Goal: Information Seeking & Learning: Learn about a topic

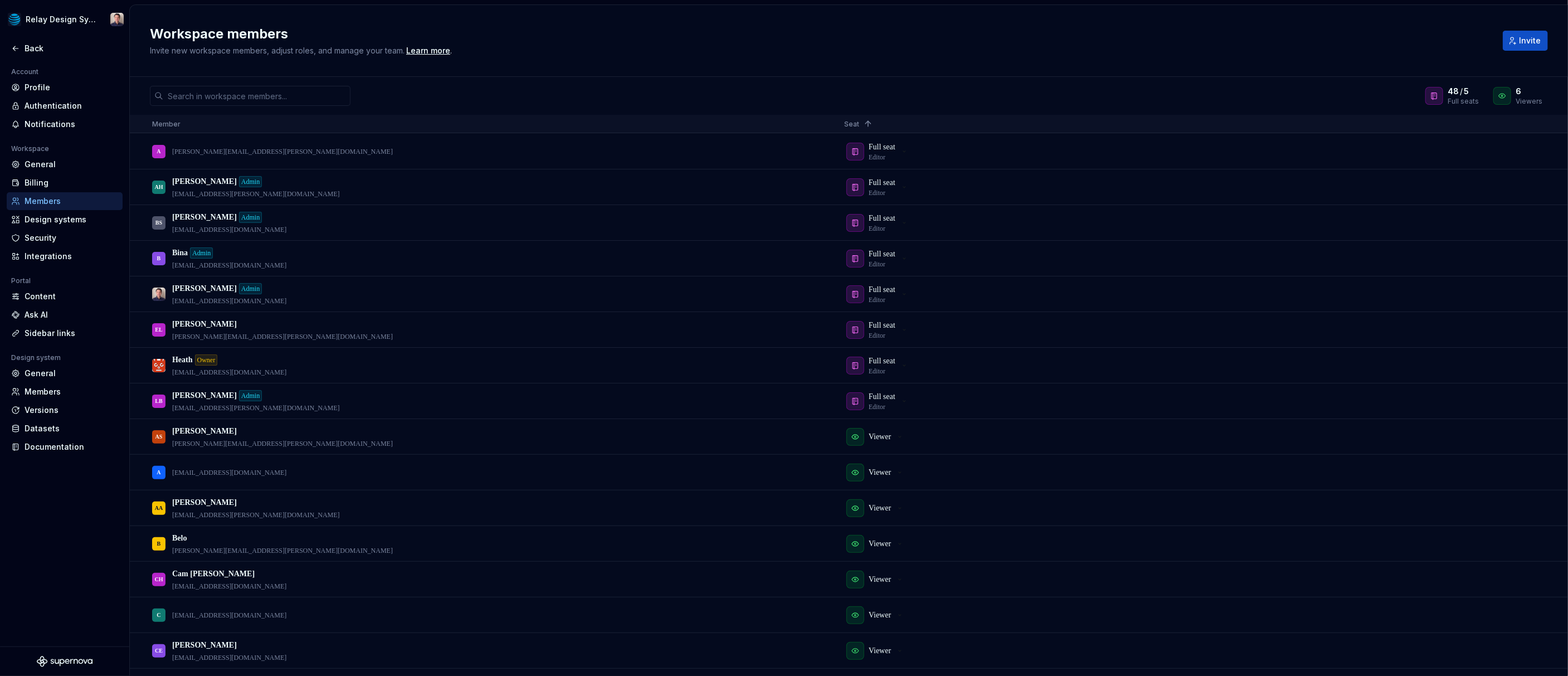
scroll to position [1, 0]
click at [57, 22] on html "Relay Design System Back Account Profile Authentication Notifications Workspace…" at bounding box center [784, 338] width 1568 height 676
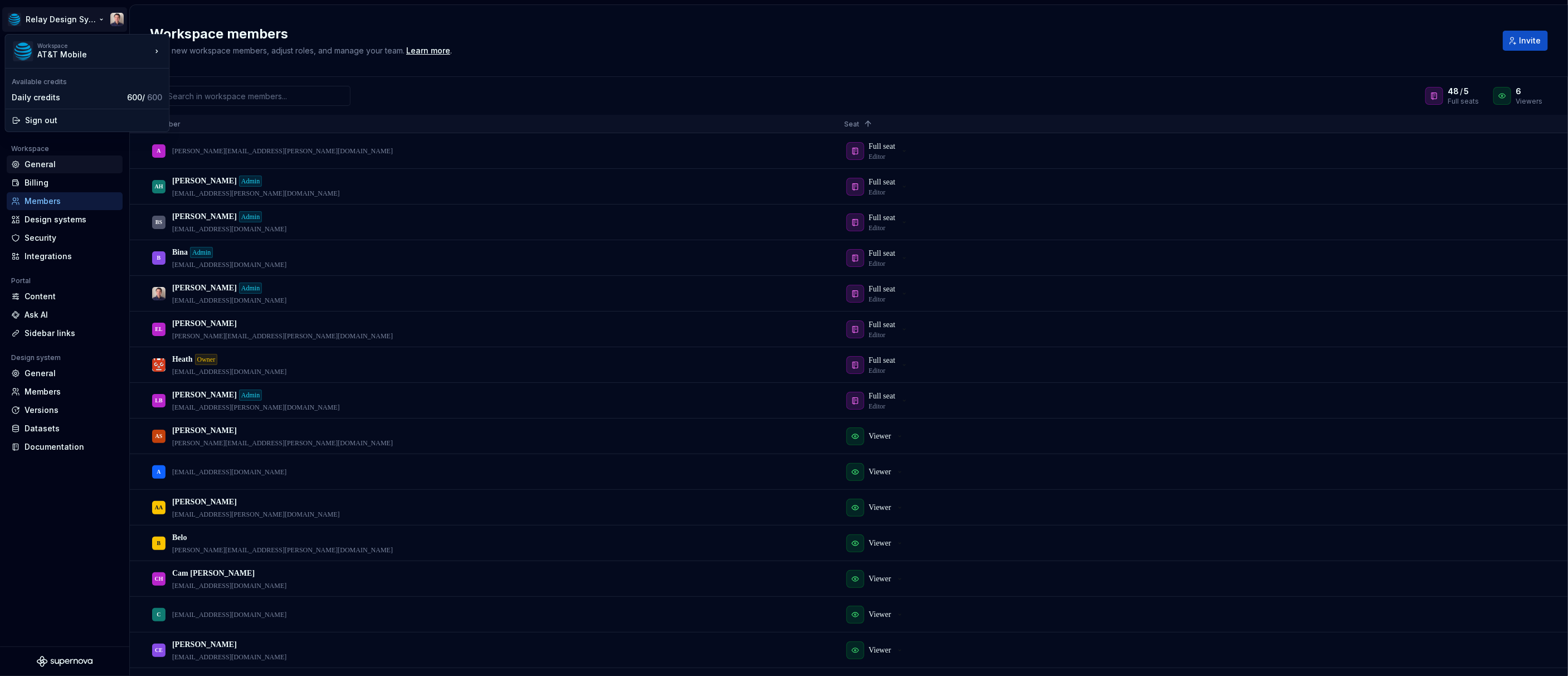
click at [46, 167] on html "Relay Design System Back Account Profile Authentication Notifications Workspace…" at bounding box center [784, 338] width 1568 height 676
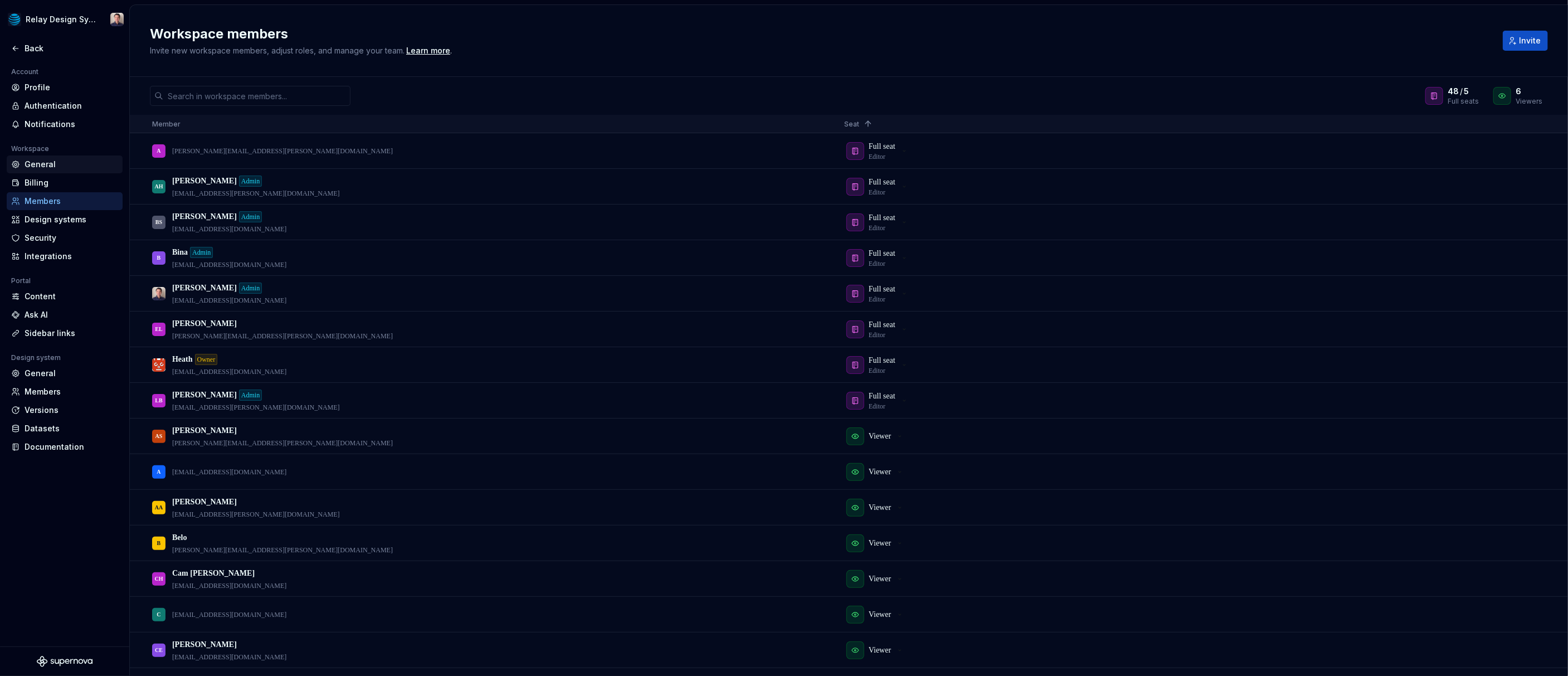
click at [46, 165] on div "General" at bounding box center [71, 165] width 94 height 11
click at [35, 49] on div "Back" at bounding box center [71, 48] width 94 height 11
click at [35, 47] on div "Back" at bounding box center [71, 48] width 94 height 11
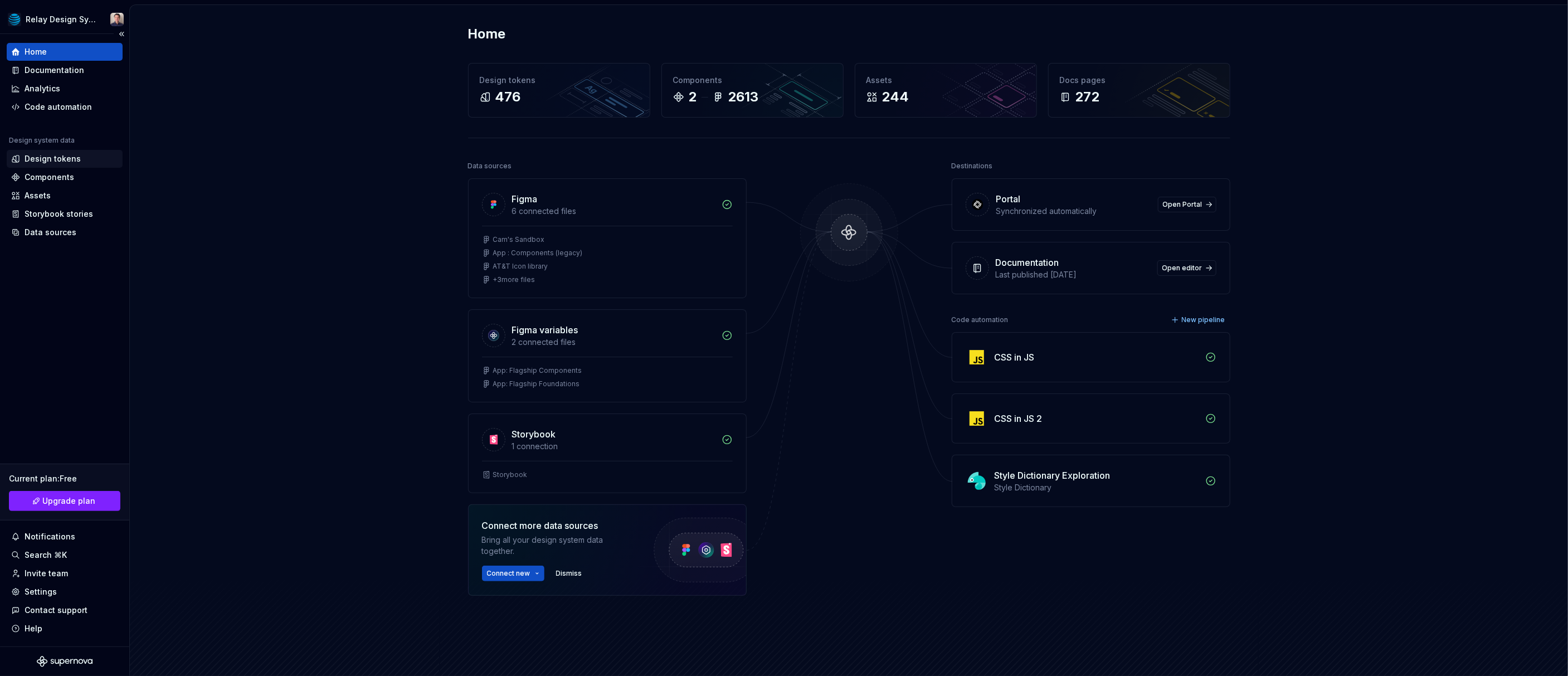
click at [70, 158] on div "Design tokens" at bounding box center [52, 159] width 57 height 11
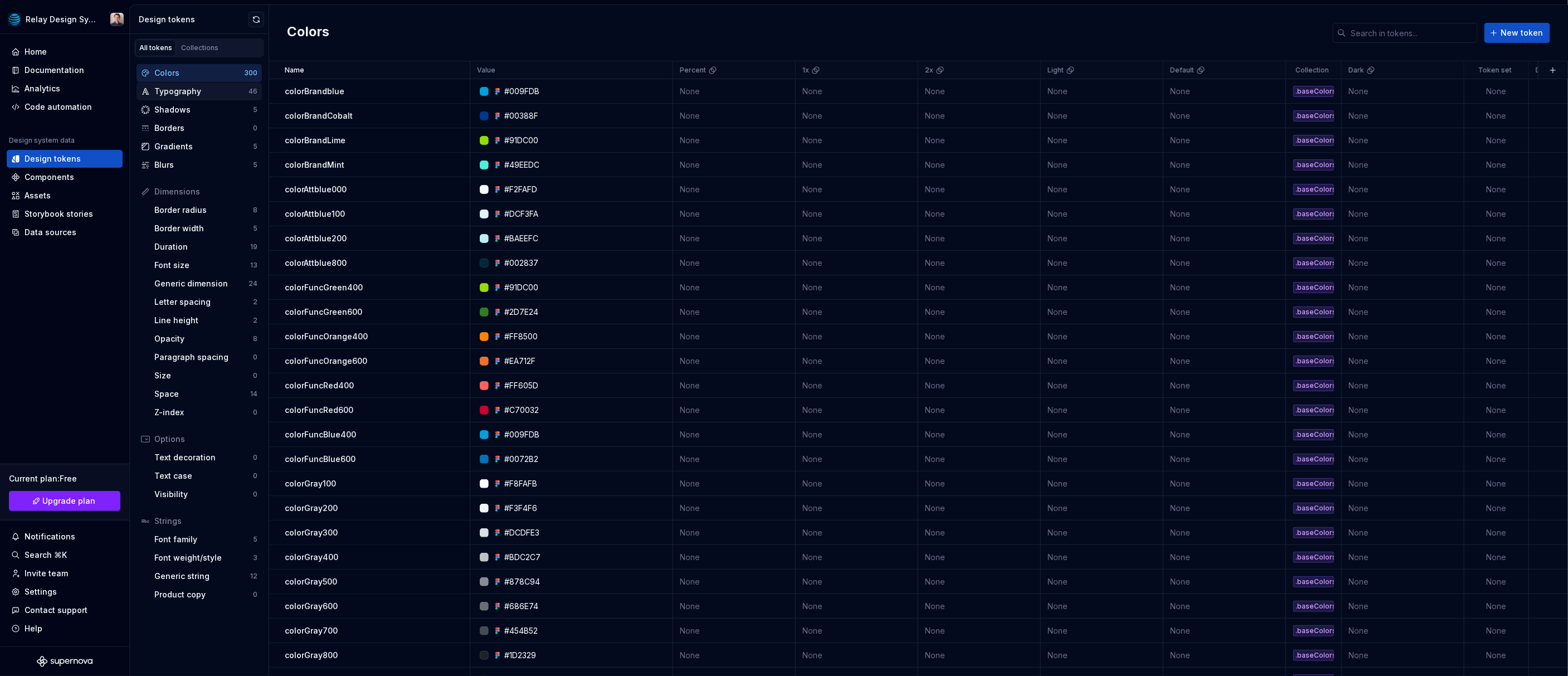
click at [192, 88] on div "Typography" at bounding box center [201, 91] width 94 height 11
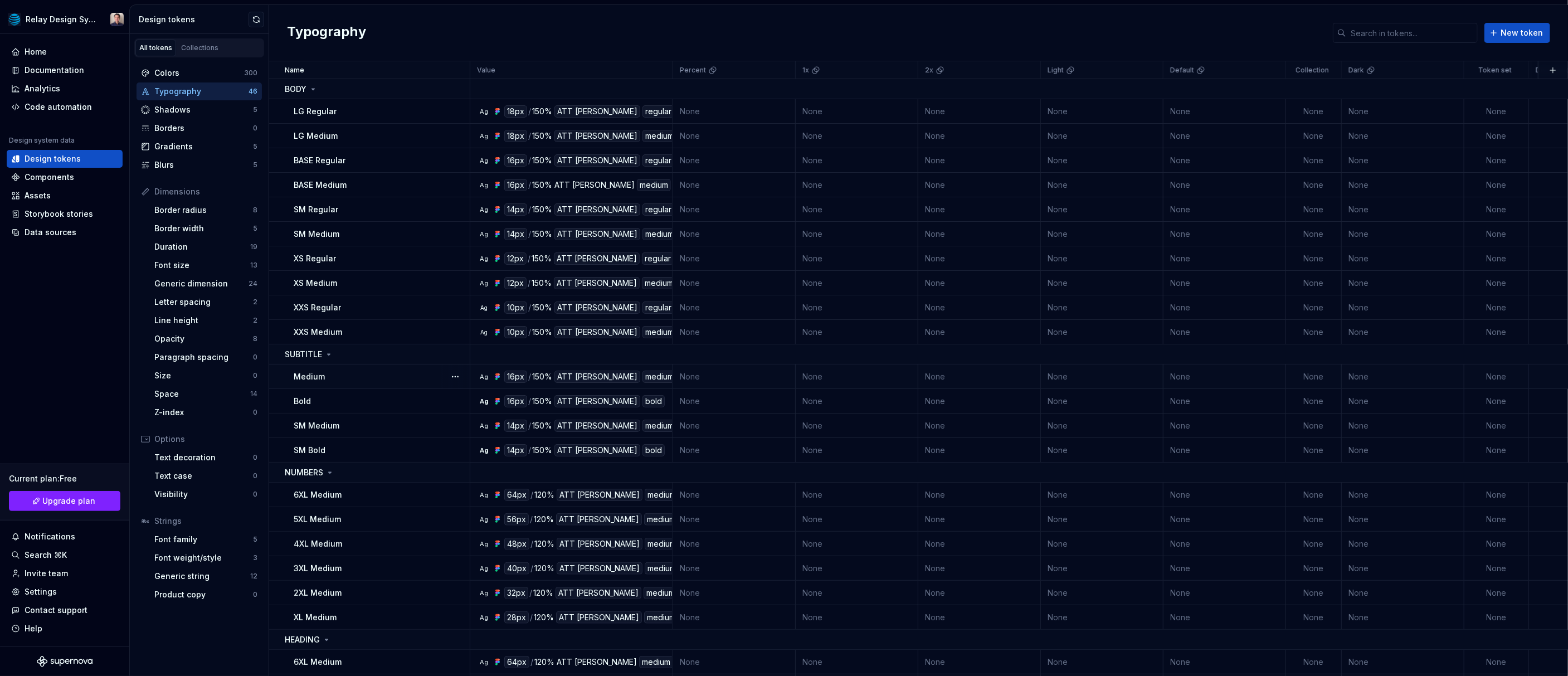
scroll to position [0, 13]
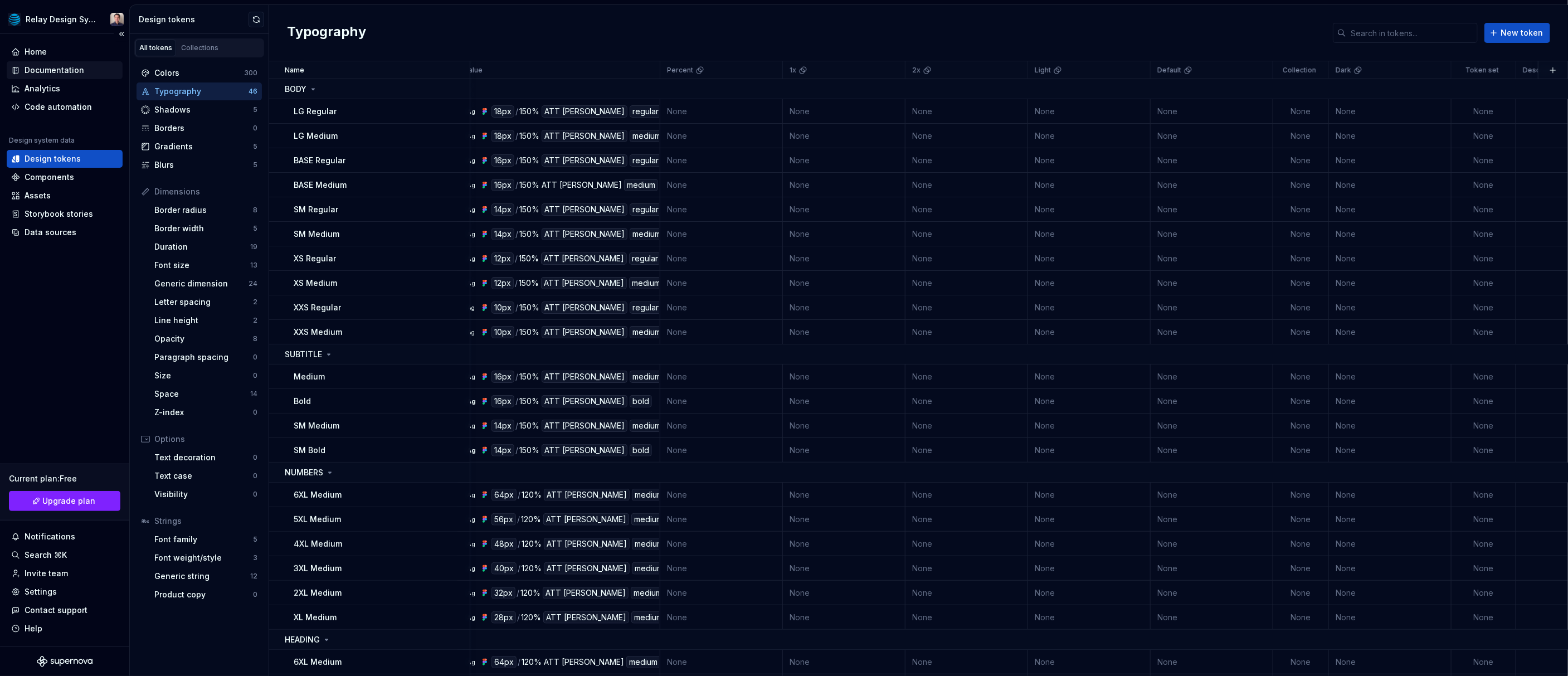
click at [61, 70] on div "Documentation" at bounding box center [54, 70] width 60 height 11
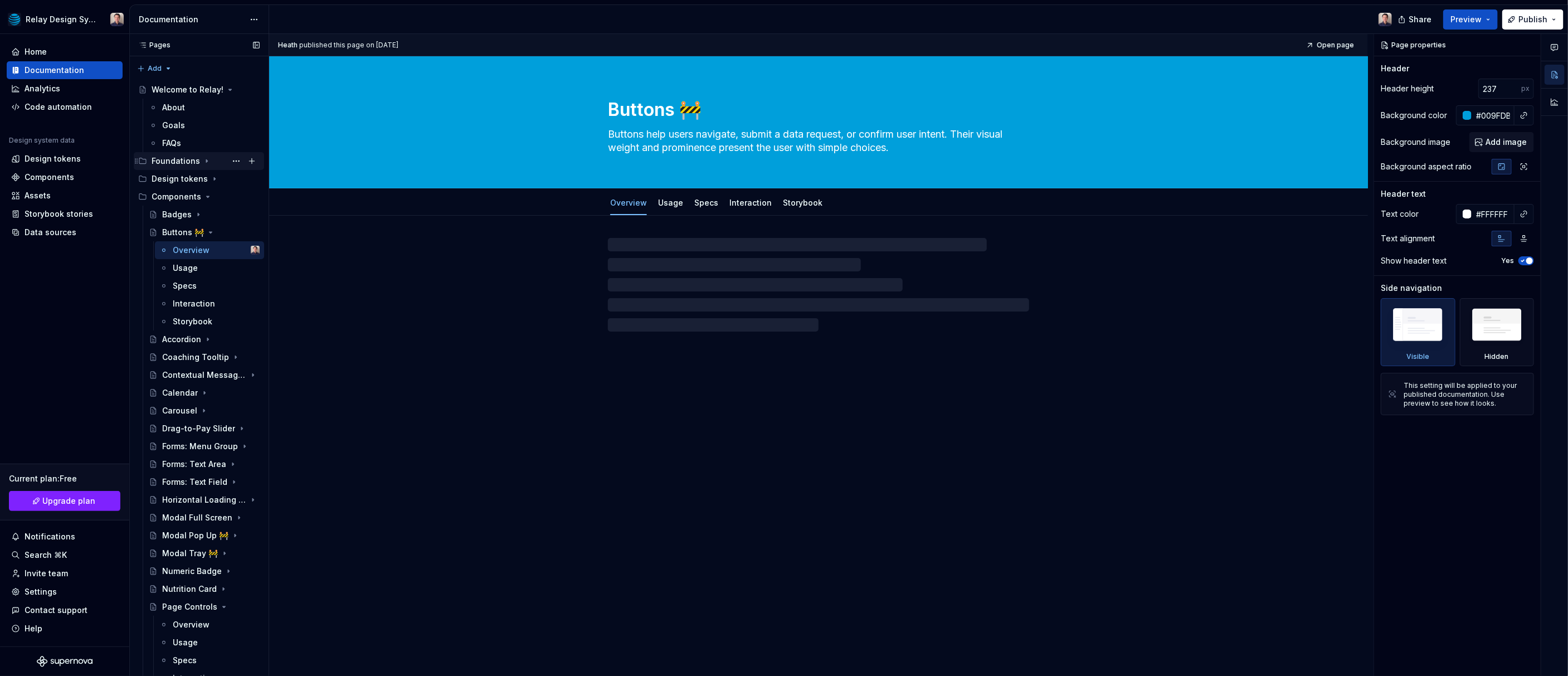
click at [188, 161] on div "Foundations" at bounding box center [176, 161] width 48 height 11
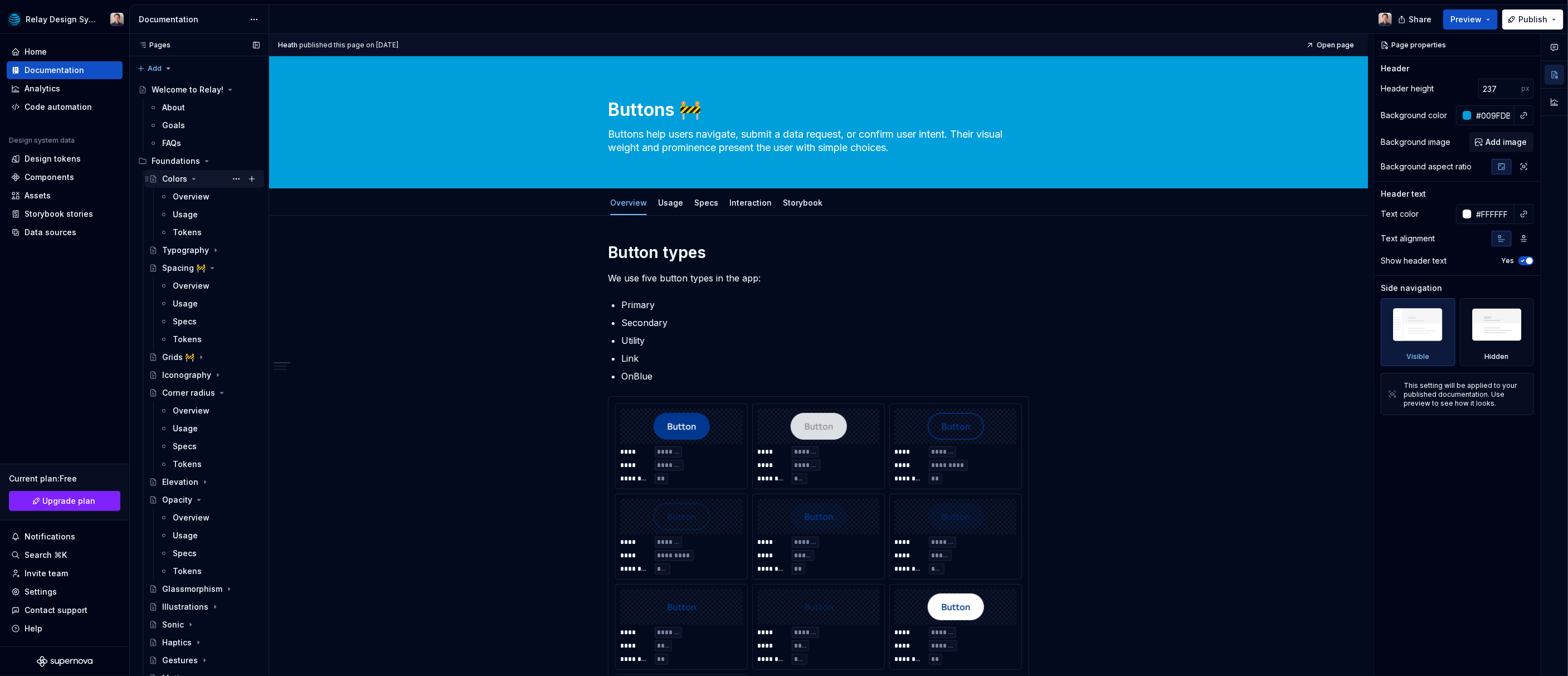
click at [176, 179] on div "Colors" at bounding box center [175, 179] width 25 height 11
click at [187, 196] on div "Overview" at bounding box center [191, 197] width 37 height 11
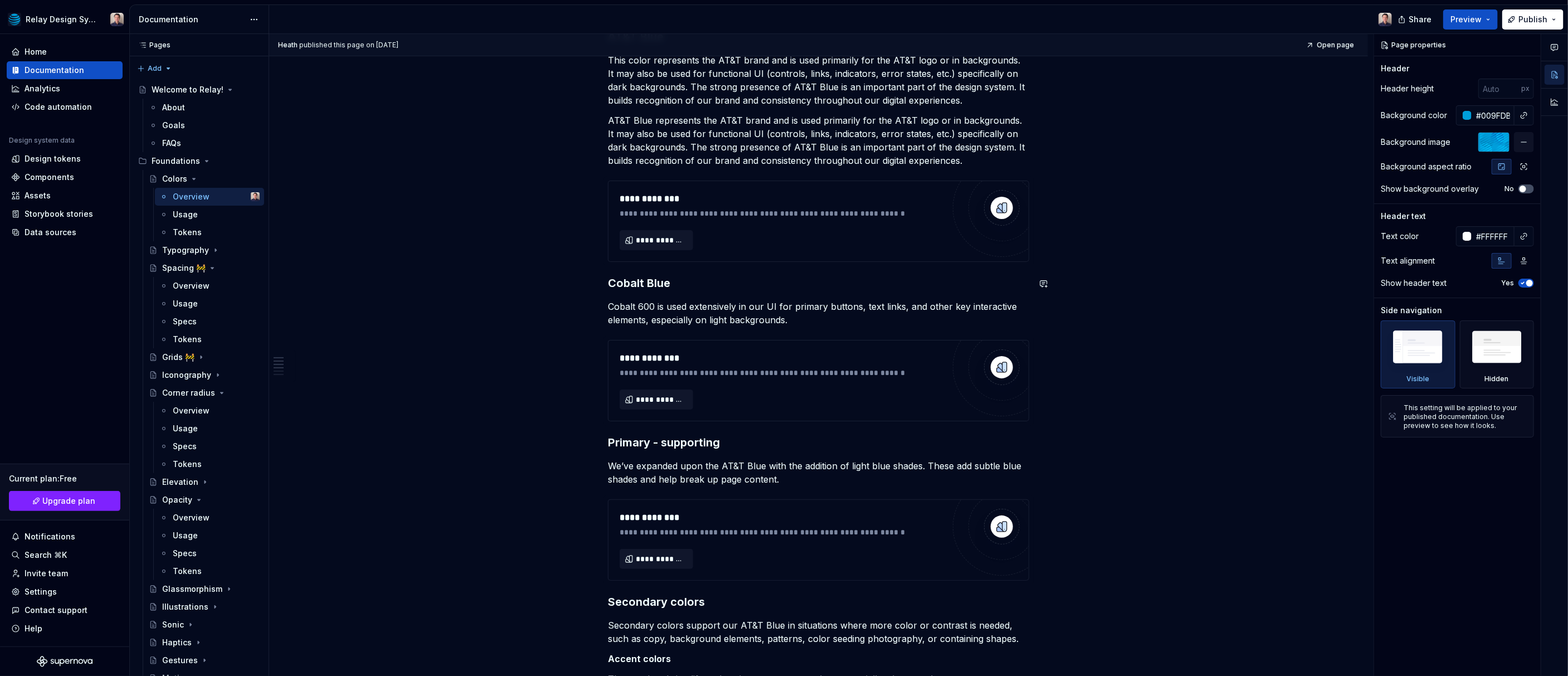
scroll to position [522, 0]
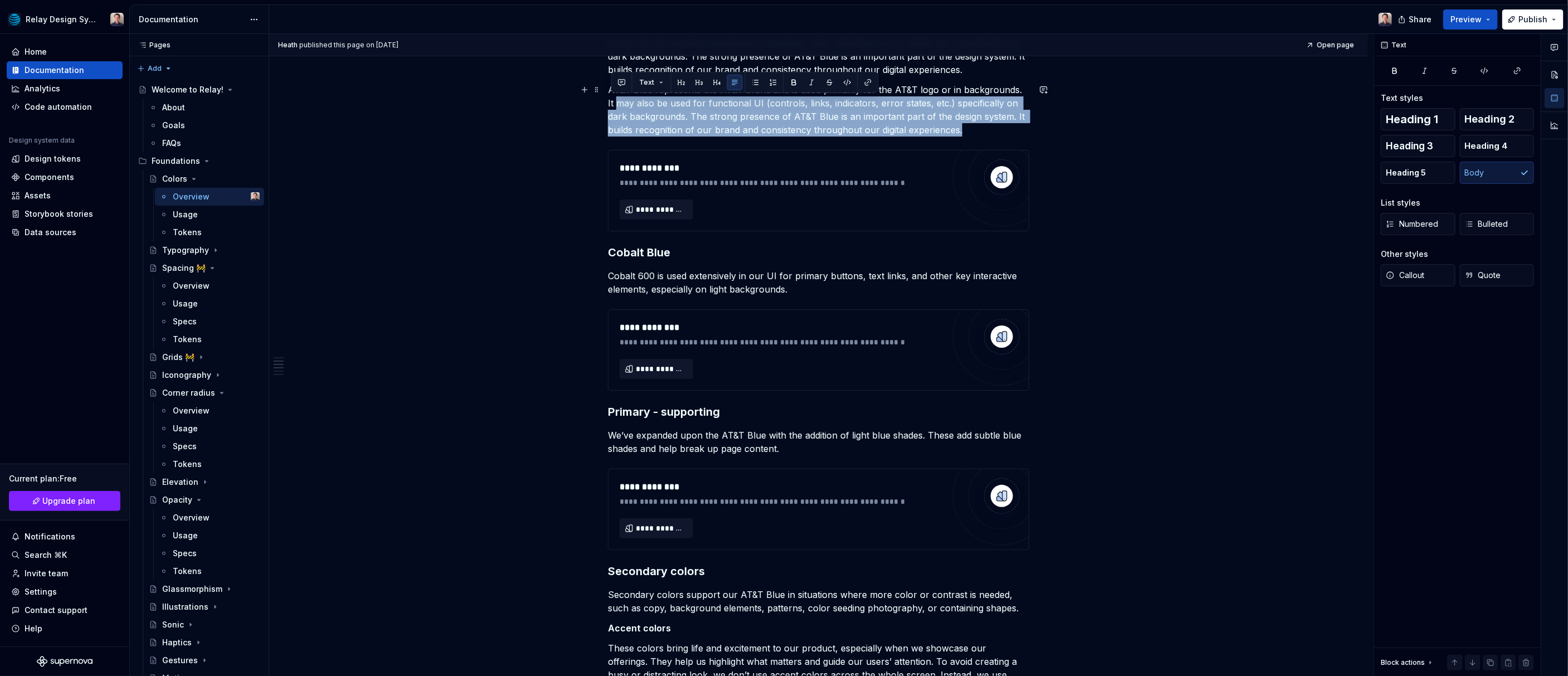
drag, startPoint x: 947, startPoint y: 133, endPoint x: 584, endPoint y: 100, distance: 364.5
click at [201, 216] on div "Usage" at bounding box center [216, 214] width 87 height 16
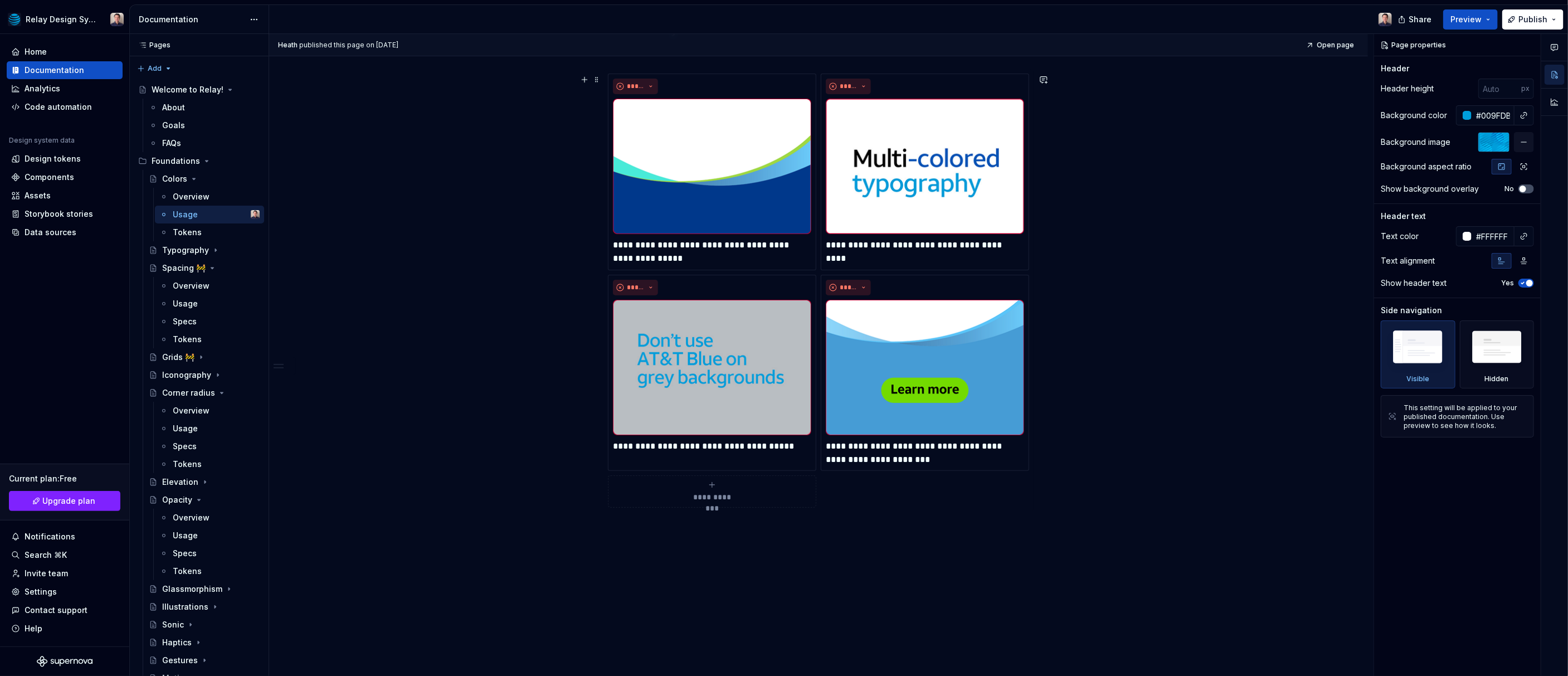
scroll to position [434, 0]
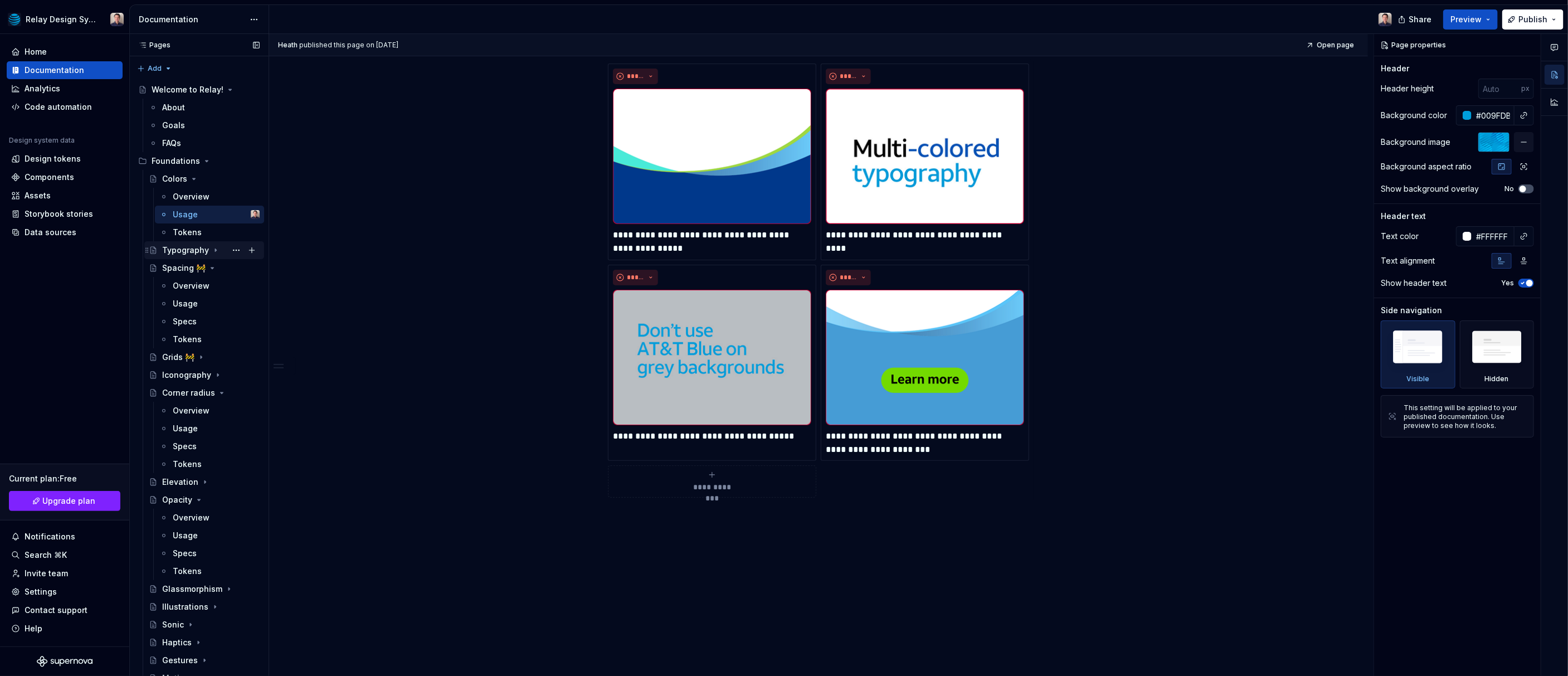
click at [191, 251] on div "Typography" at bounding box center [185, 250] width 47 height 11
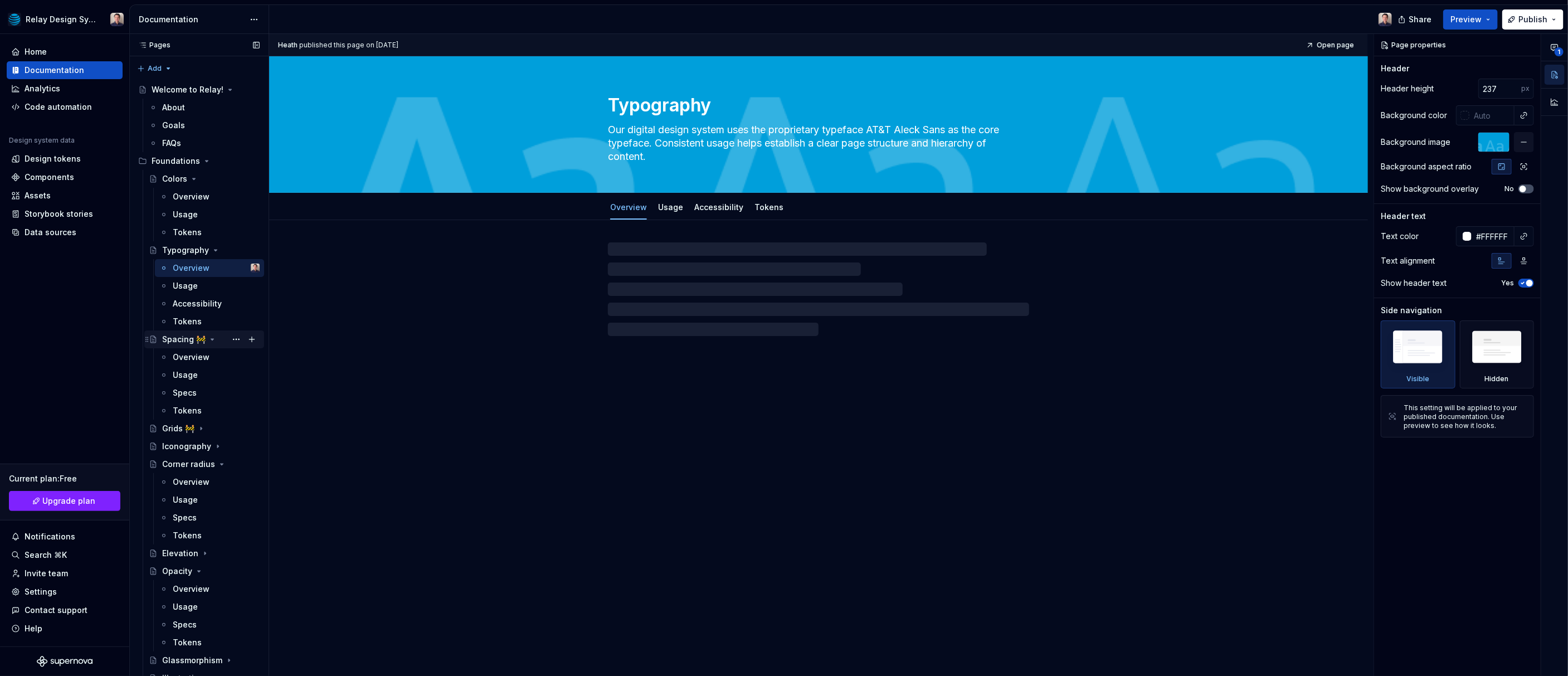
click at [175, 339] on div "Spacing 🚧" at bounding box center [184, 339] width 44 height 11
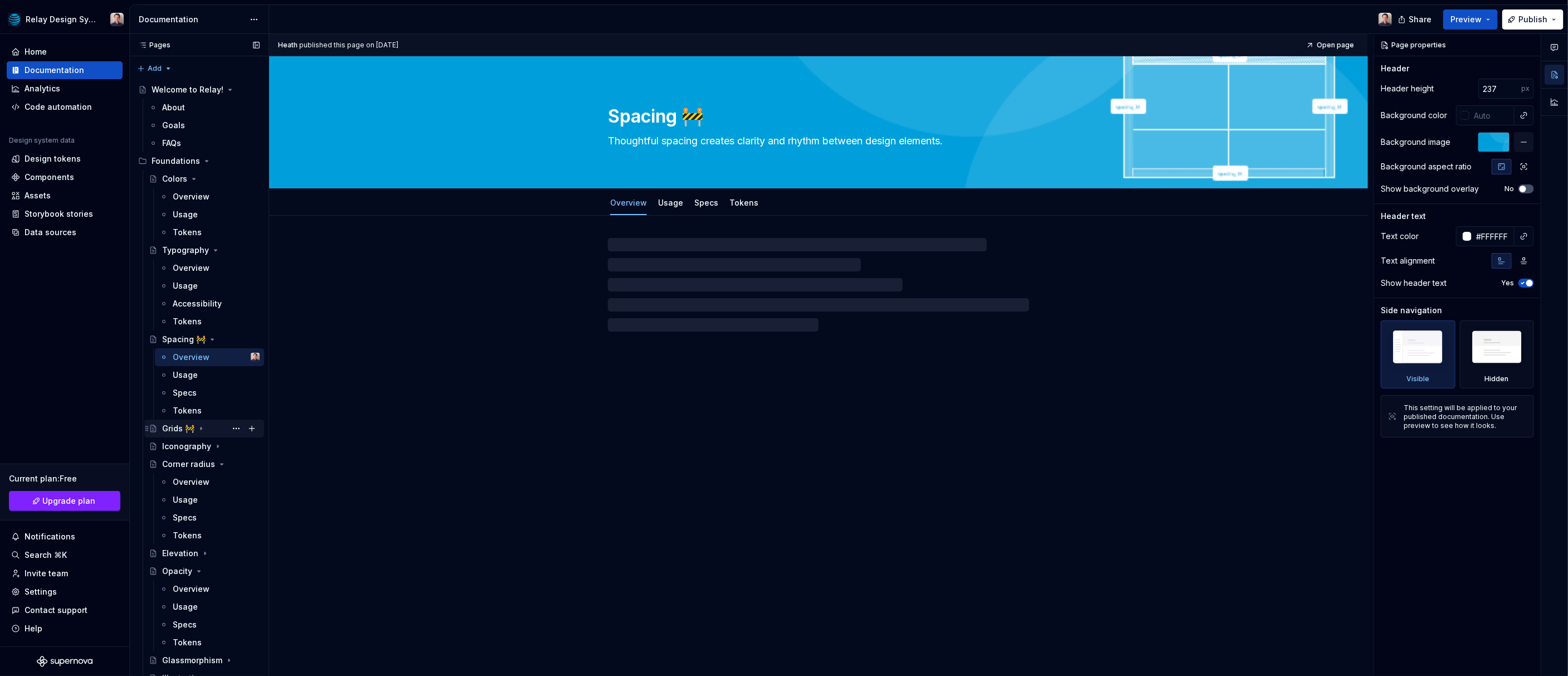
click at [176, 428] on div "Grids 🚧" at bounding box center [178, 429] width 32 height 11
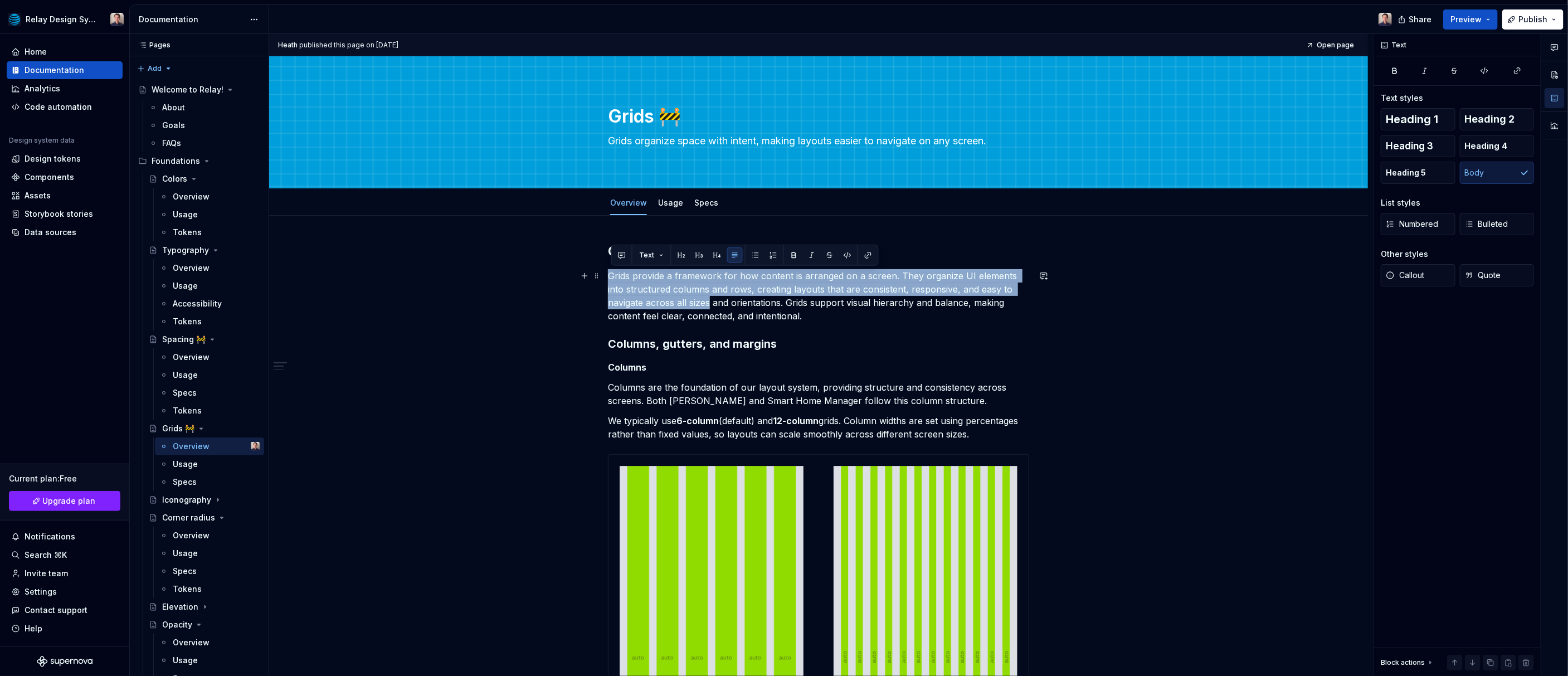
drag, startPoint x: 613, startPoint y: 276, endPoint x: 674, endPoint y: 297, distance: 64.5
click at [674, 297] on p "Grids provide a framework for how content is arranged on a screen. They organiz…" at bounding box center [818, 296] width 421 height 53
click at [188, 357] on div "Overview" at bounding box center [191, 357] width 37 height 11
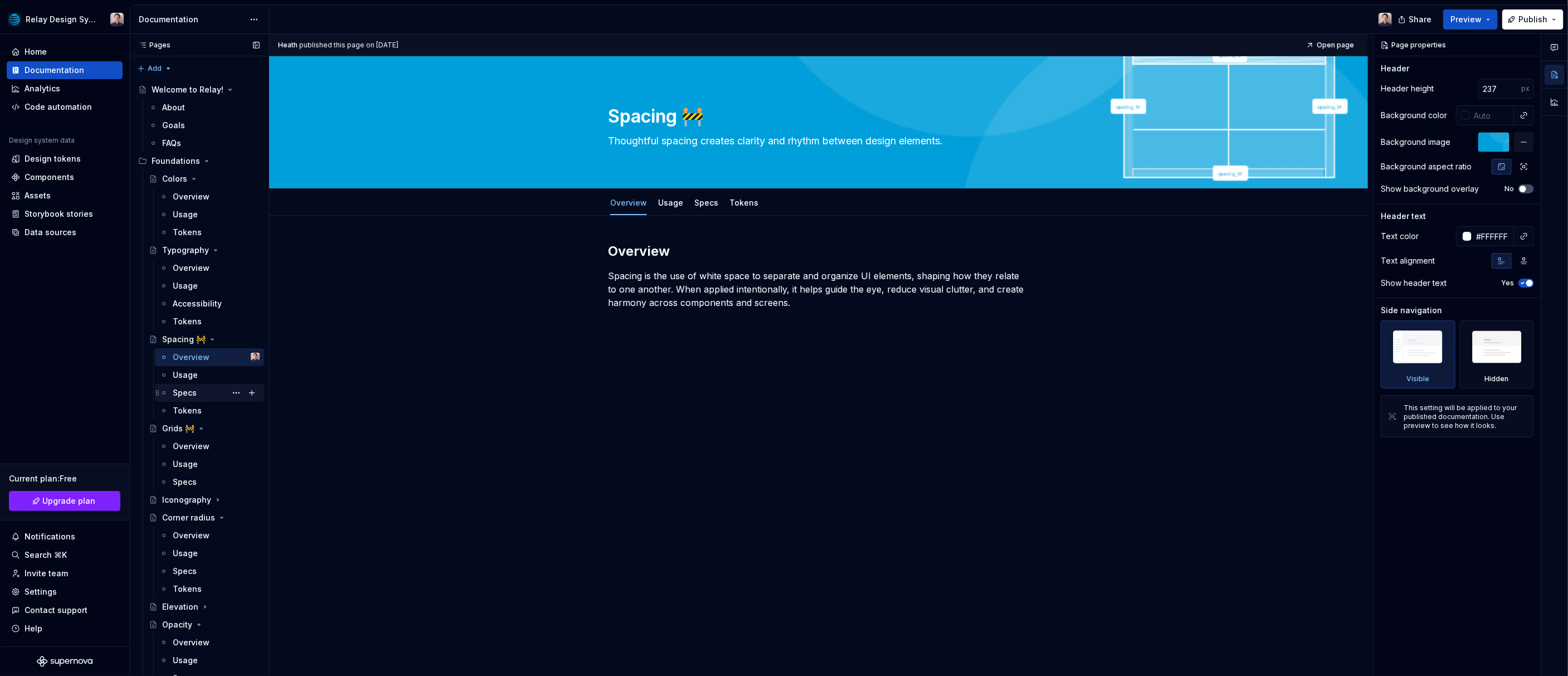
click at [191, 392] on div "Specs" at bounding box center [185, 393] width 24 height 11
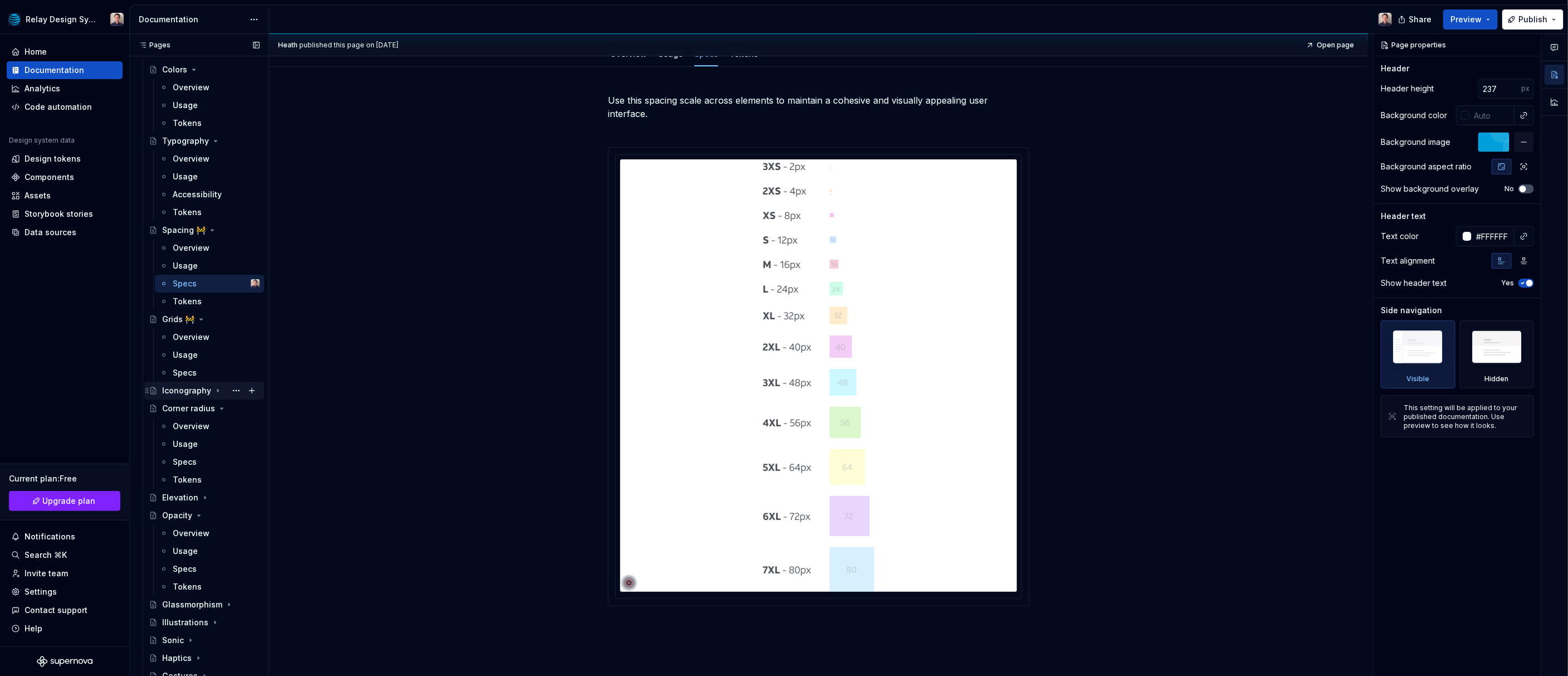
scroll to position [111, 0]
click at [183, 385] on div "Iconography" at bounding box center [186, 388] width 49 height 11
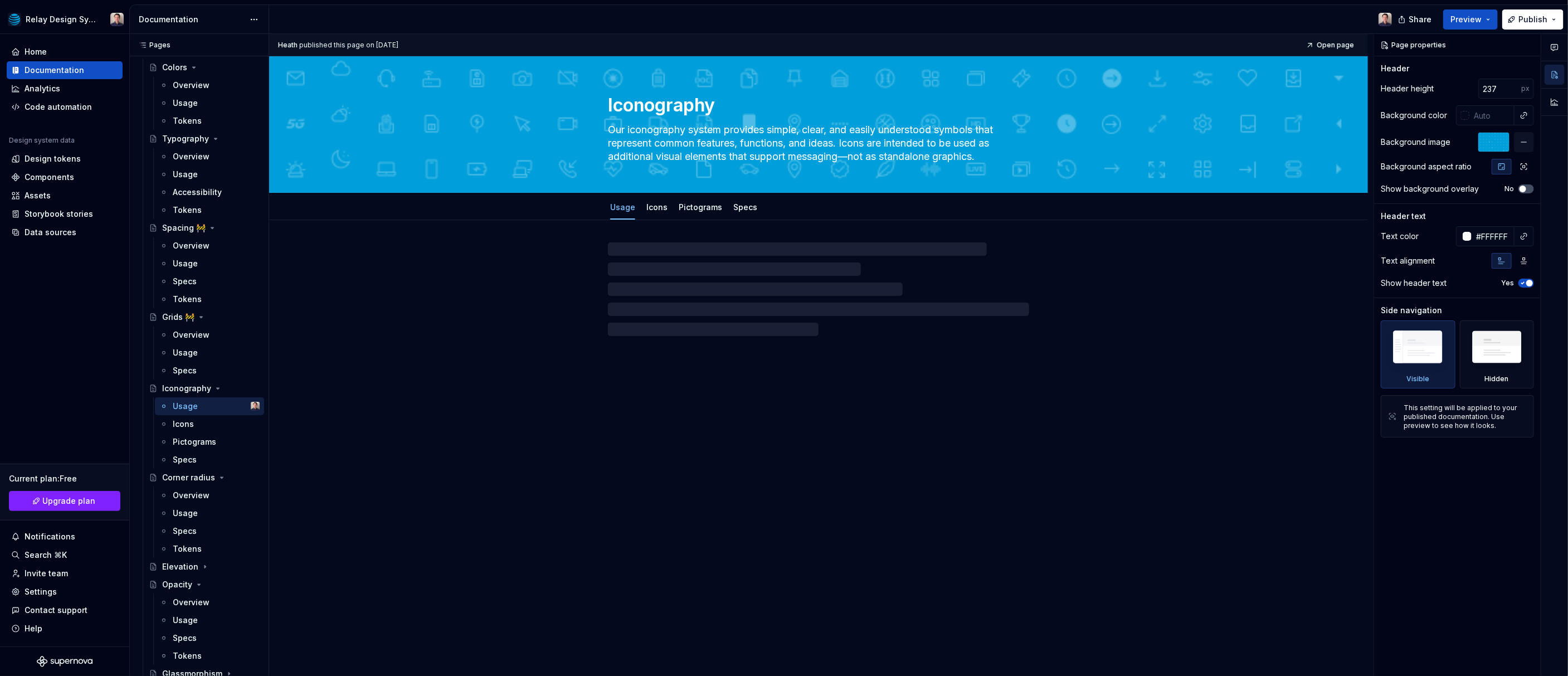
click at [375, 439] on div "Iconography Our iconography system provides simple, clear, and easily understoo…" at bounding box center [818, 367] width 1099 height 620
click at [190, 475] on div "Corner radius" at bounding box center [188, 477] width 53 height 11
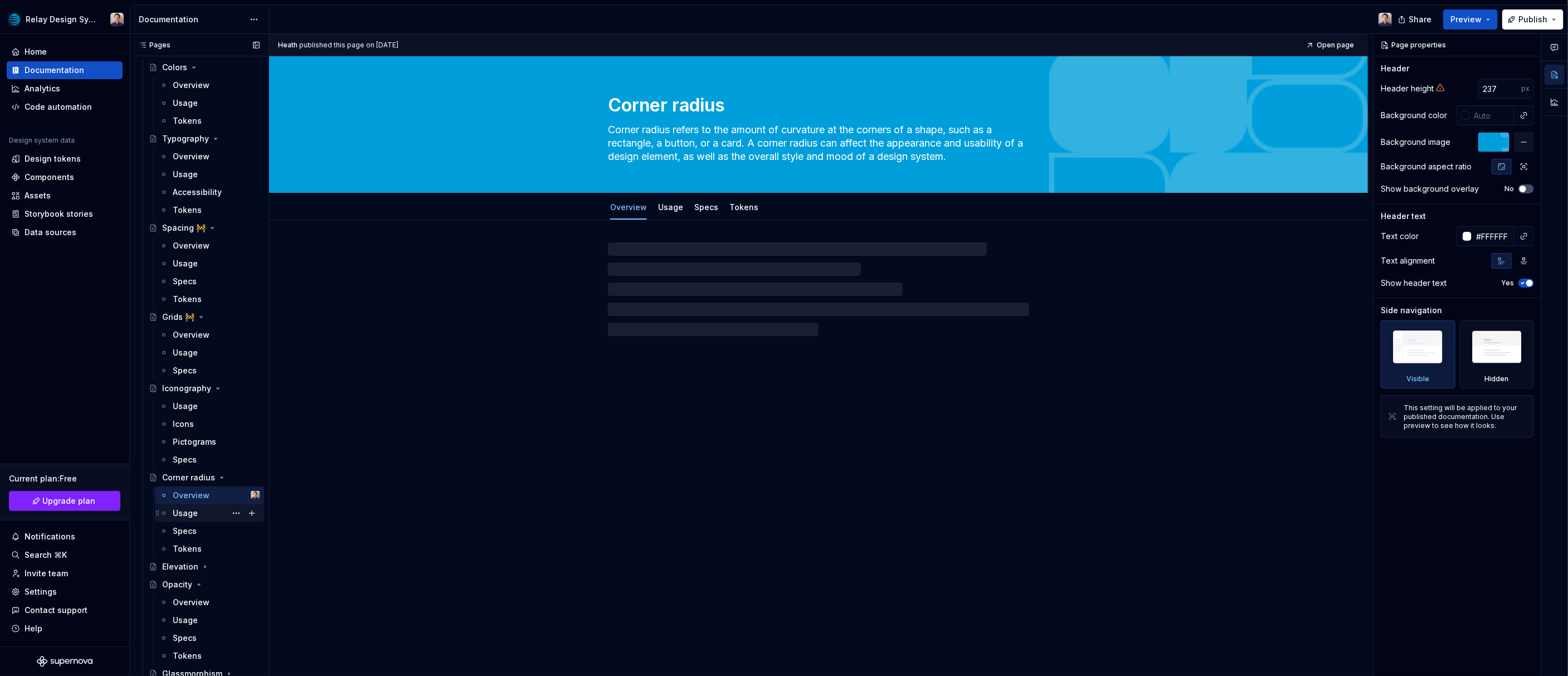
click at [201, 512] on div "Usage" at bounding box center [216, 513] width 87 height 16
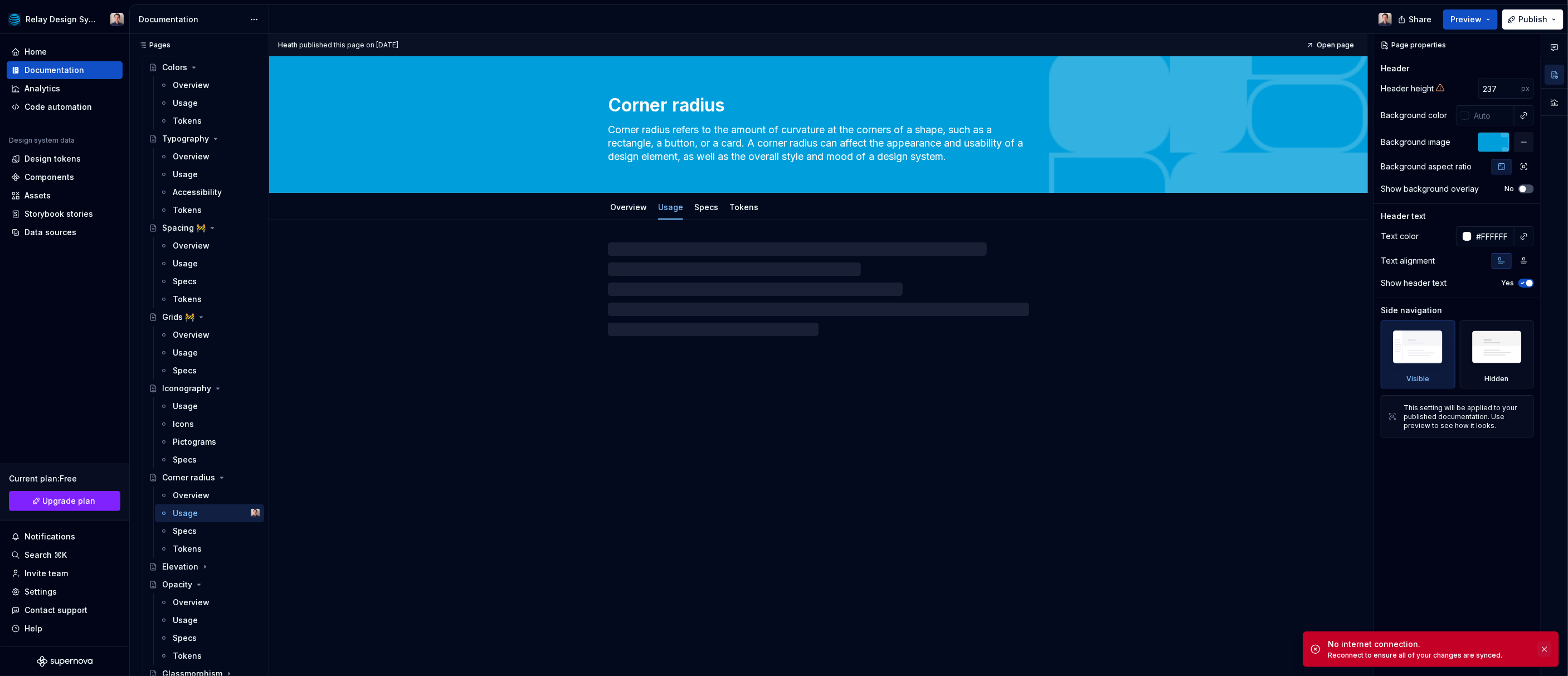
click at [1543, 649] on button "button" at bounding box center [1544, 649] width 14 height 16
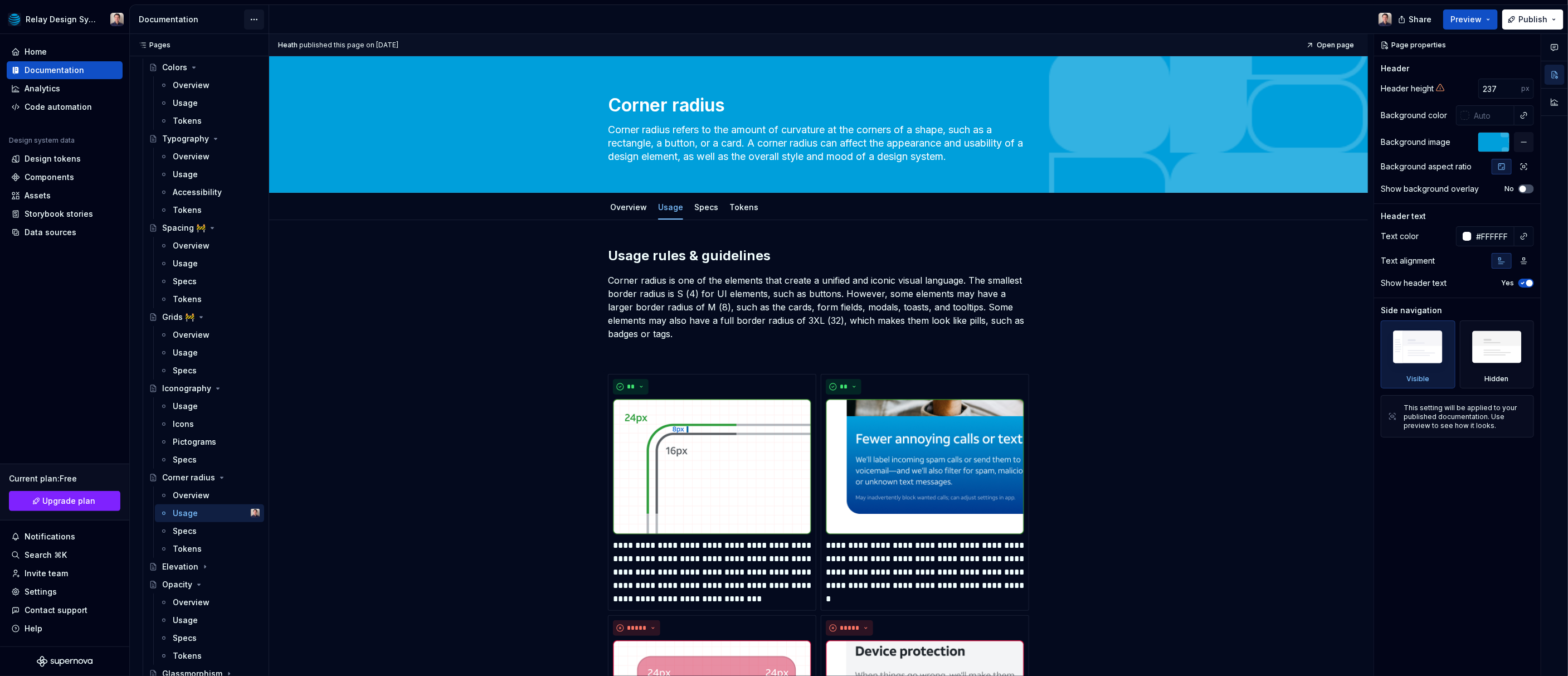
type textarea "*"
